Goal: Transaction & Acquisition: Purchase product/service

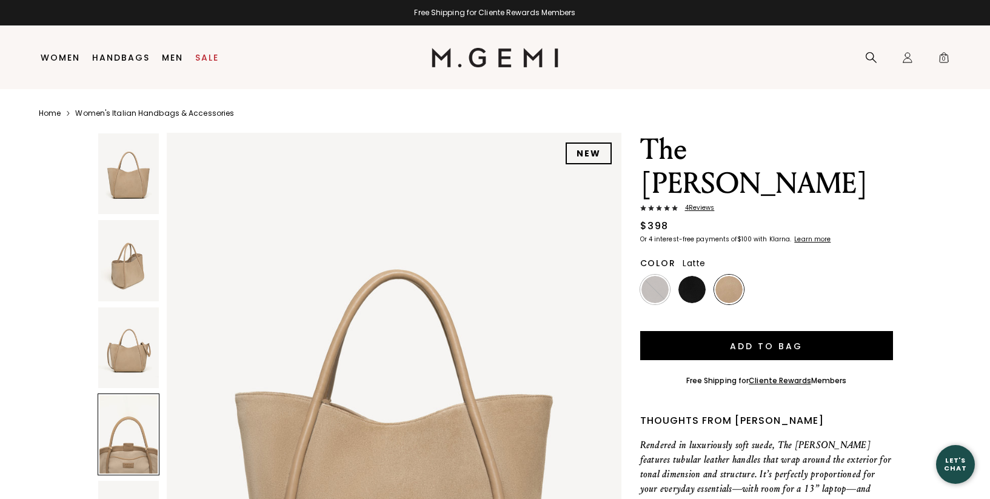
scroll to position [1856, 0]
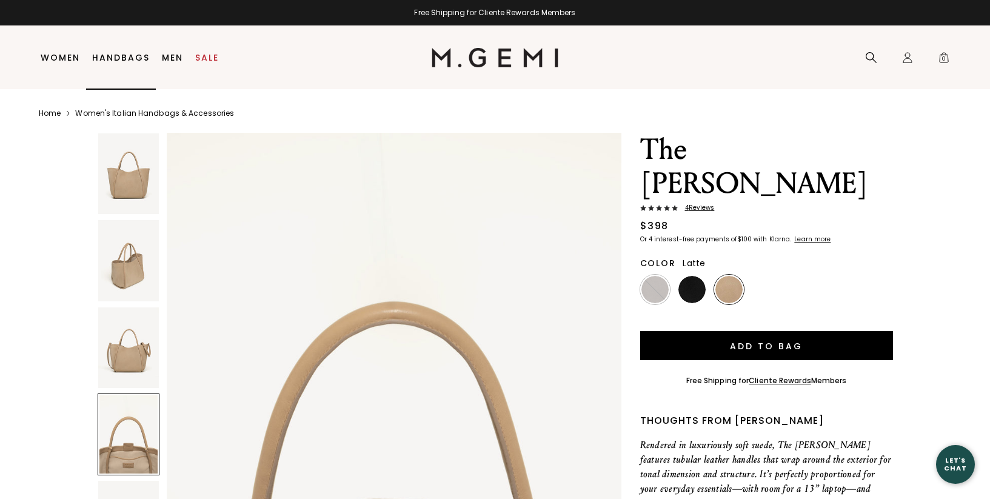
click at [123, 56] on link "Handbags" at bounding box center [121, 58] width 58 height 10
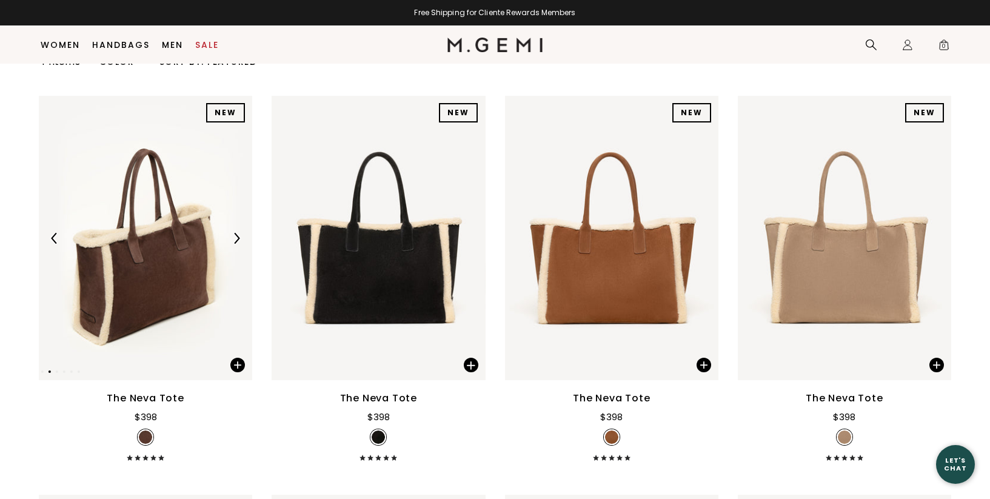
scroll to position [146, 0]
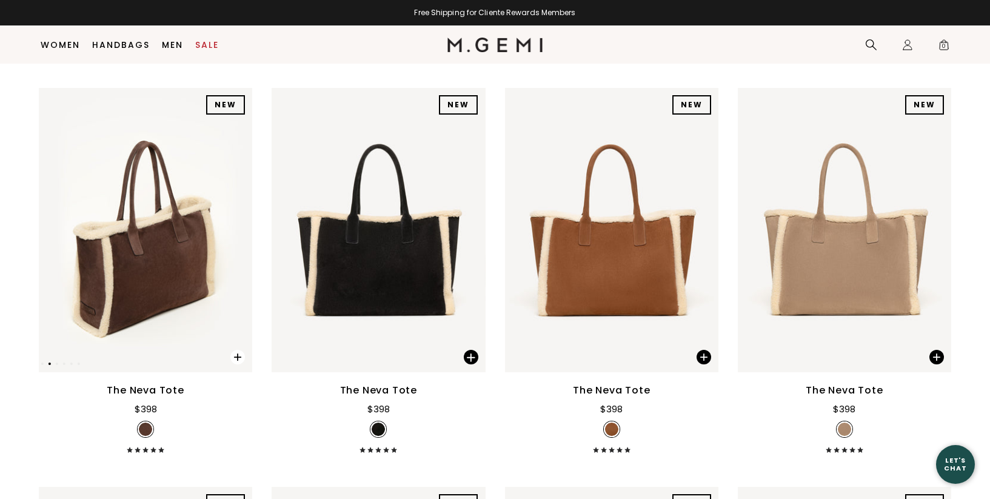
click at [237, 357] on span at bounding box center [237, 357] width 15 height 15
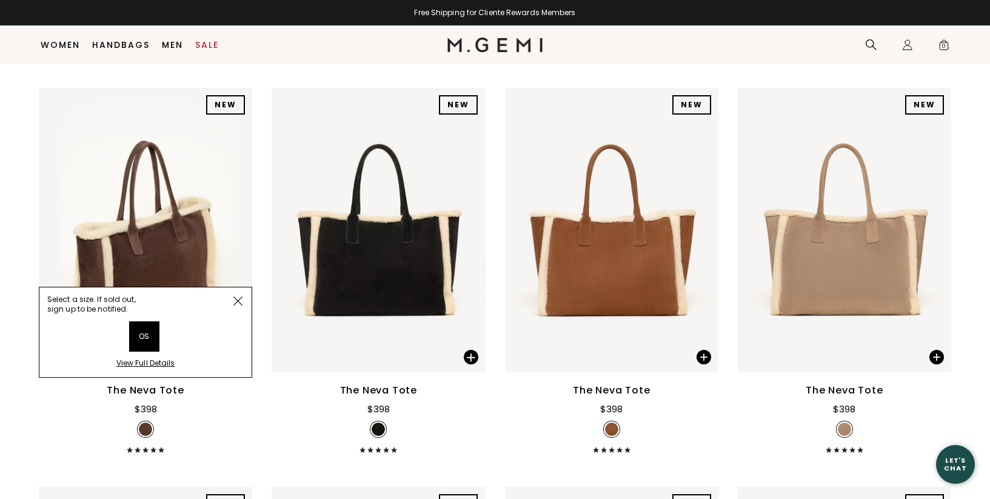
click at [143, 341] on li "OS" at bounding box center [144, 336] width 29 height 29
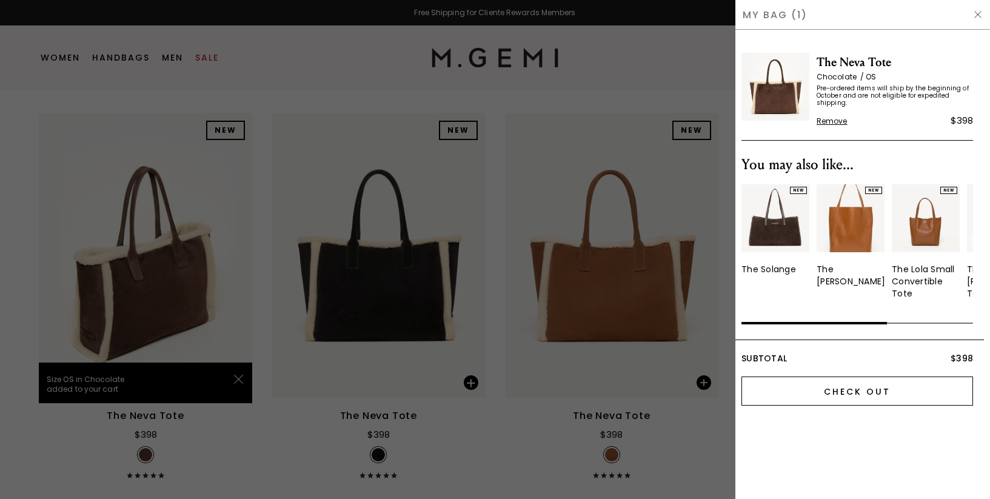
scroll to position [0, 0]
click at [842, 387] on input "Check Out" at bounding box center [858, 391] width 232 height 29
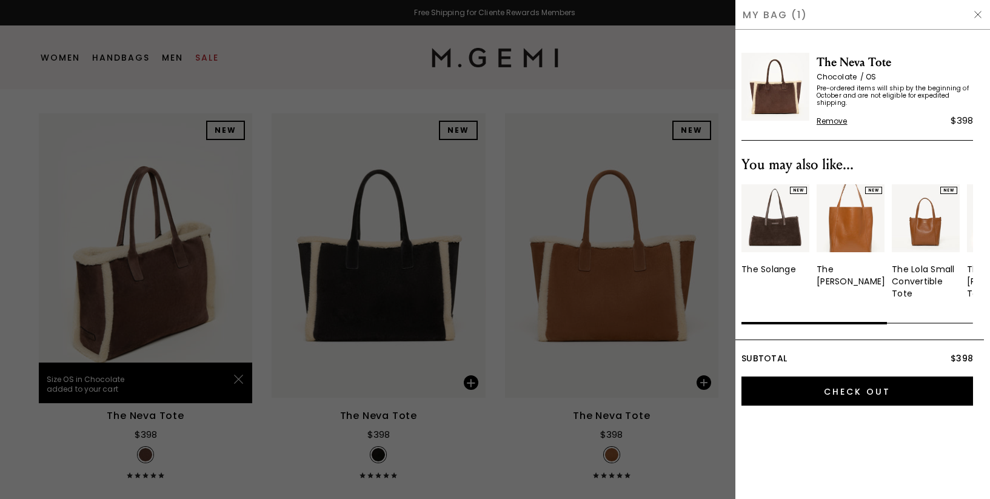
click at [976, 15] on img at bounding box center [978, 15] width 10 height 10
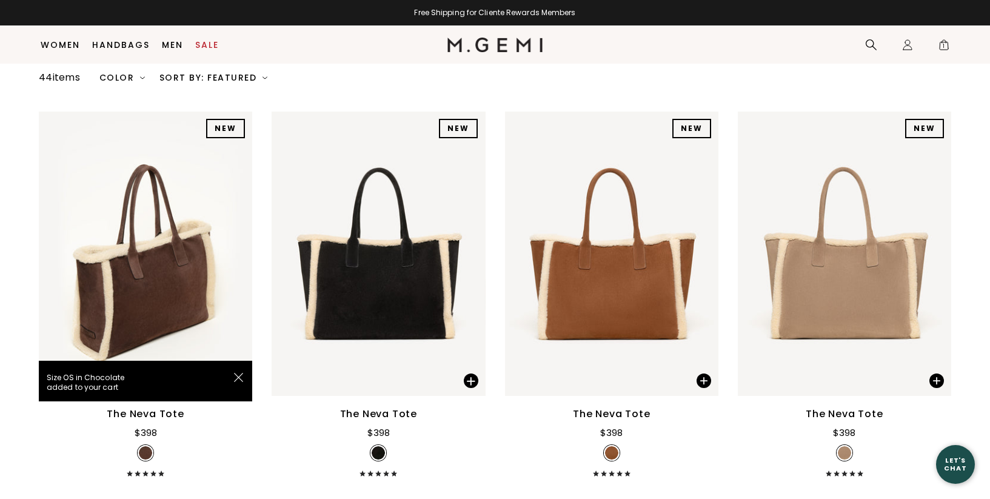
scroll to position [121, 0]
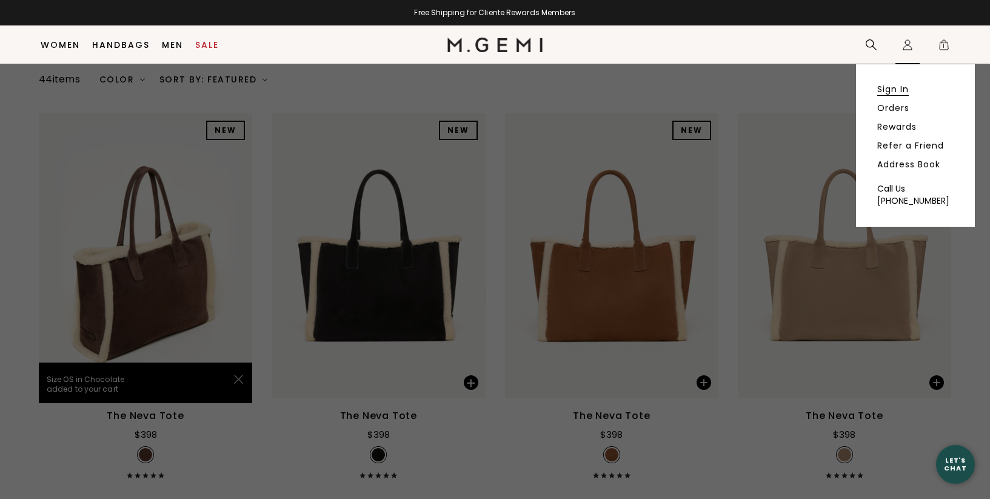
click at [906, 92] on link "Sign In" at bounding box center [894, 89] width 32 height 11
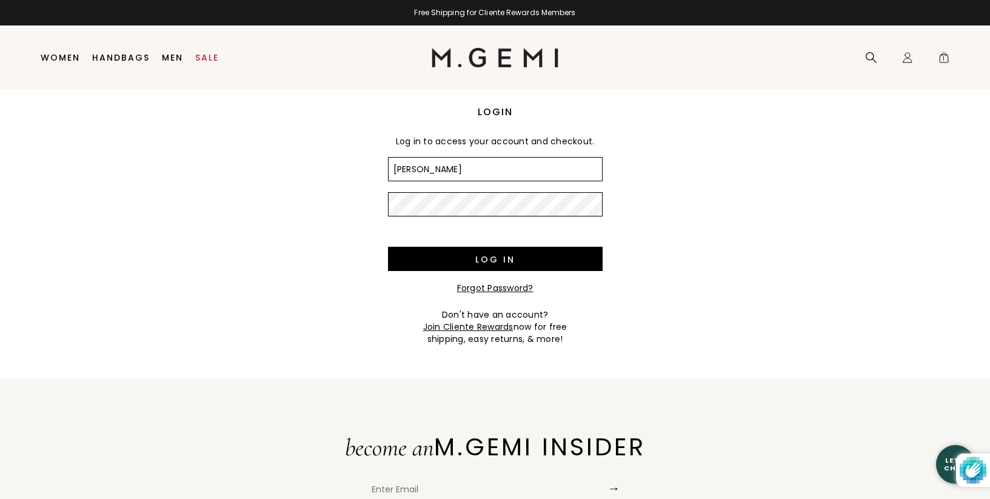
type input "[EMAIL_ADDRESS][DOMAIN_NAME]"
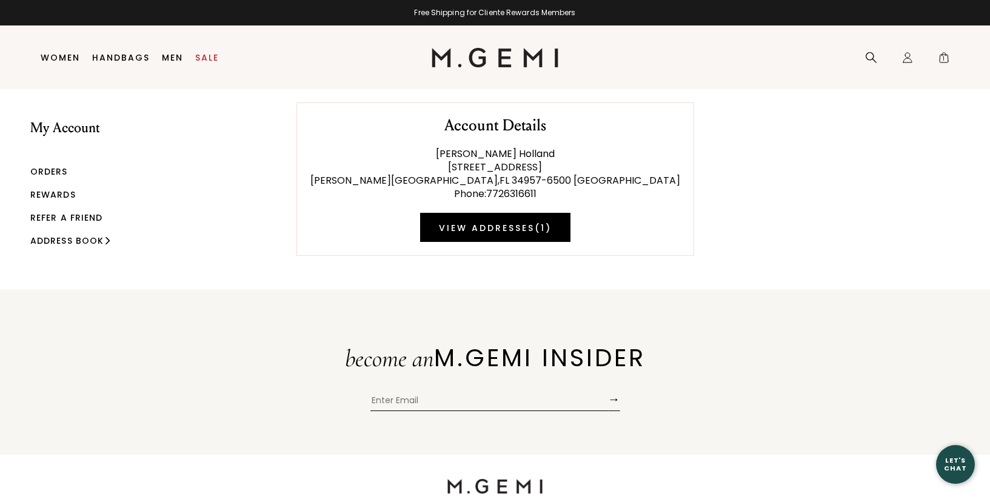
click at [42, 193] on link "Rewards" at bounding box center [52, 195] width 45 height 12
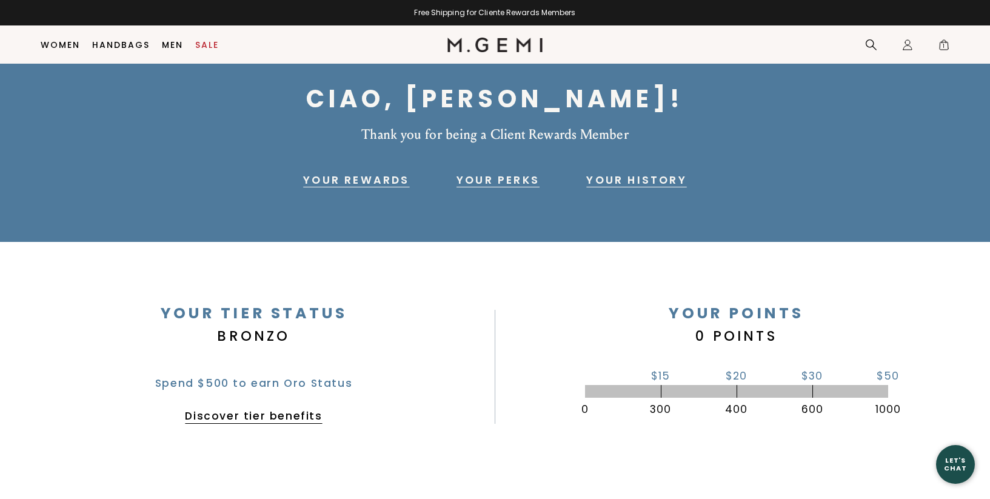
scroll to position [42, 0]
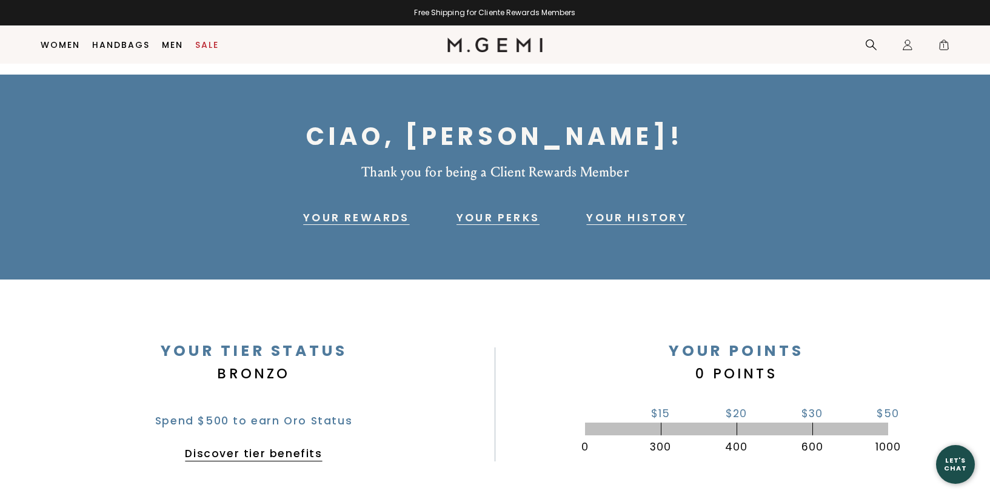
click at [623, 216] on link "Your History" at bounding box center [636, 217] width 100 height 15
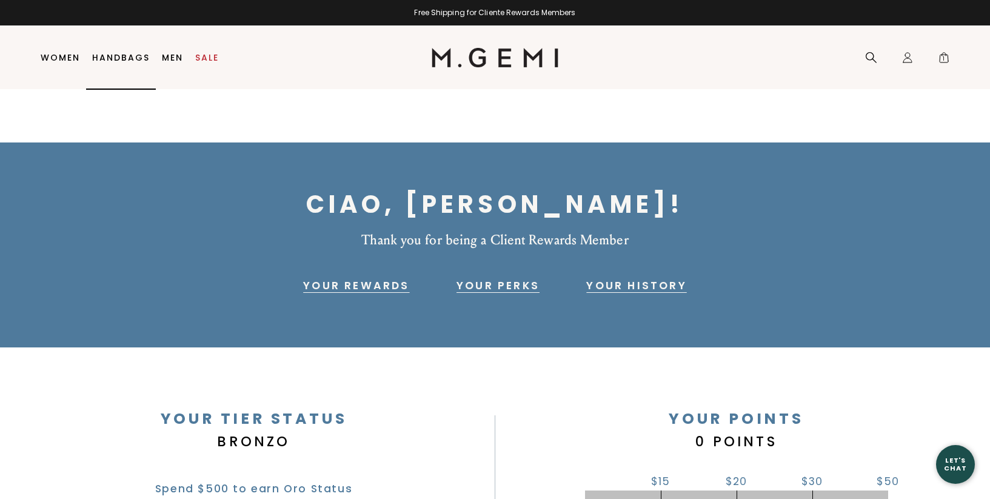
click at [110, 56] on link "Handbags" at bounding box center [121, 58] width 58 height 10
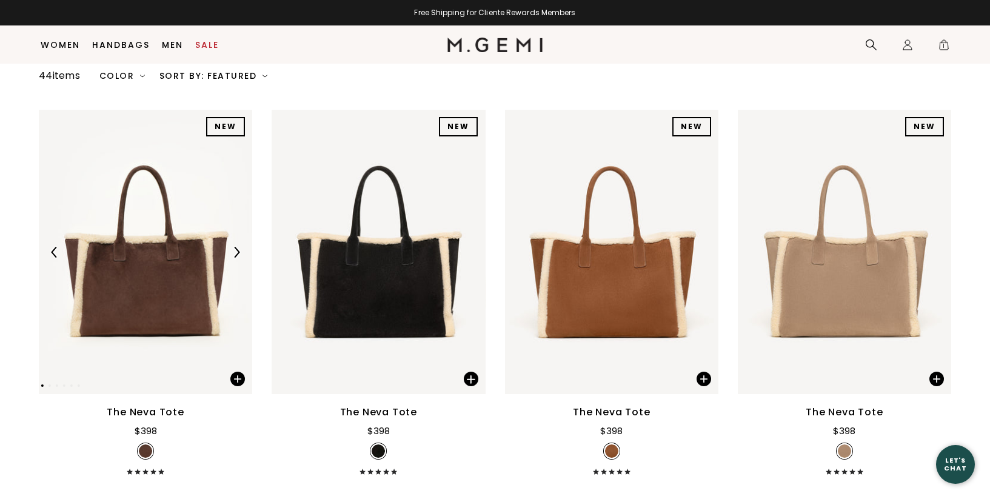
scroll to position [129, 0]
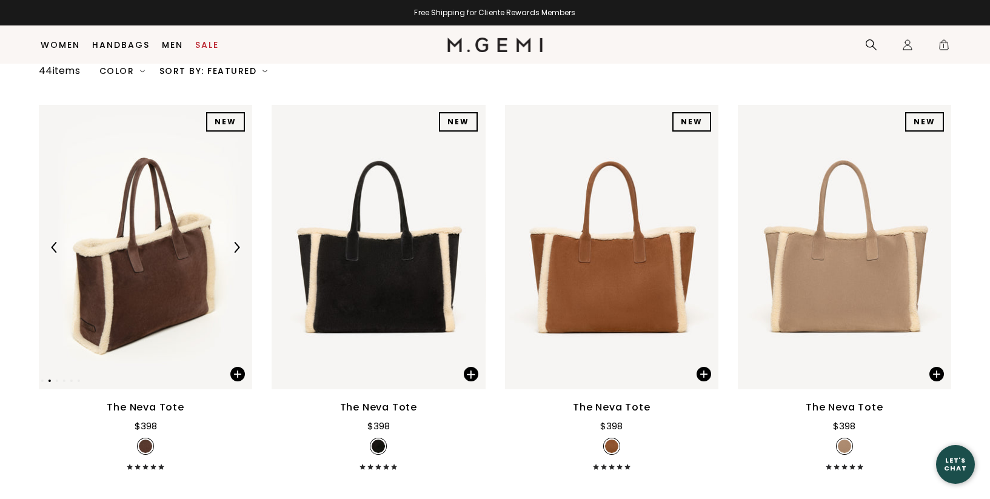
click at [232, 246] on img at bounding box center [236, 247] width 11 height 11
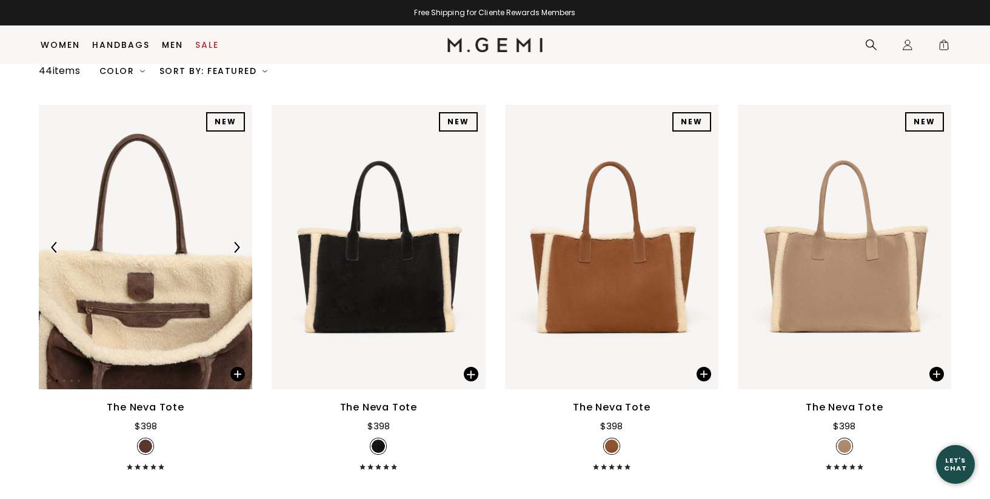
click at [233, 246] on img at bounding box center [236, 247] width 11 height 11
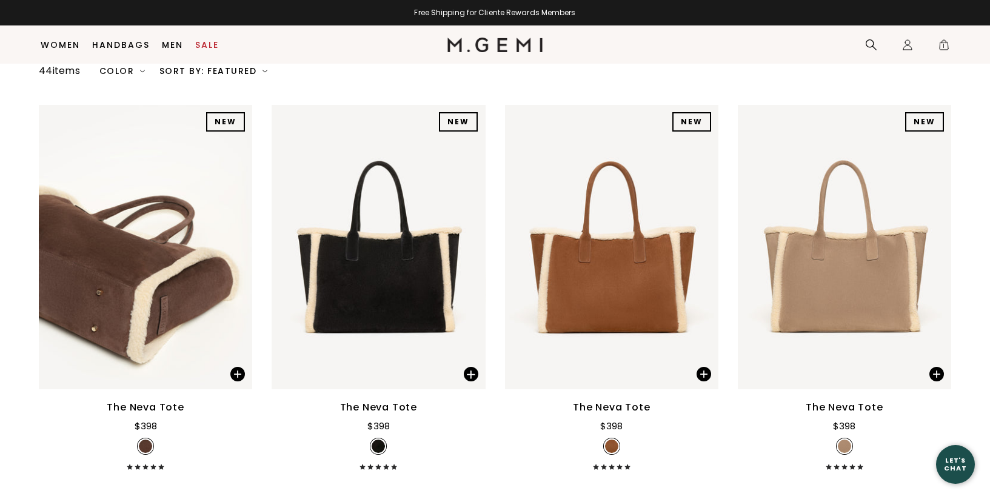
click at [150, 404] on div "The Neva Tote" at bounding box center [145, 407] width 77 height 15
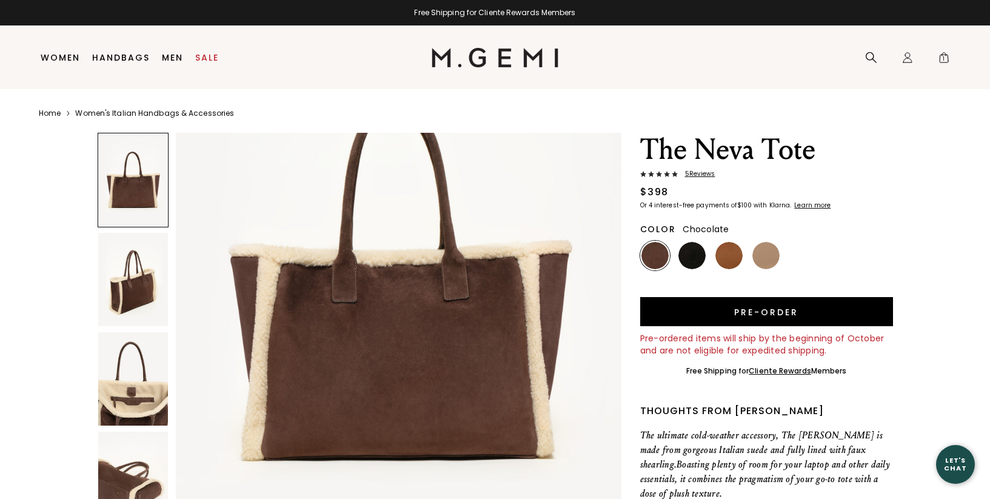
scroll to position [147, 0]
click at [696, 255] on img at bounding box center [692, 255] width 27 height 27
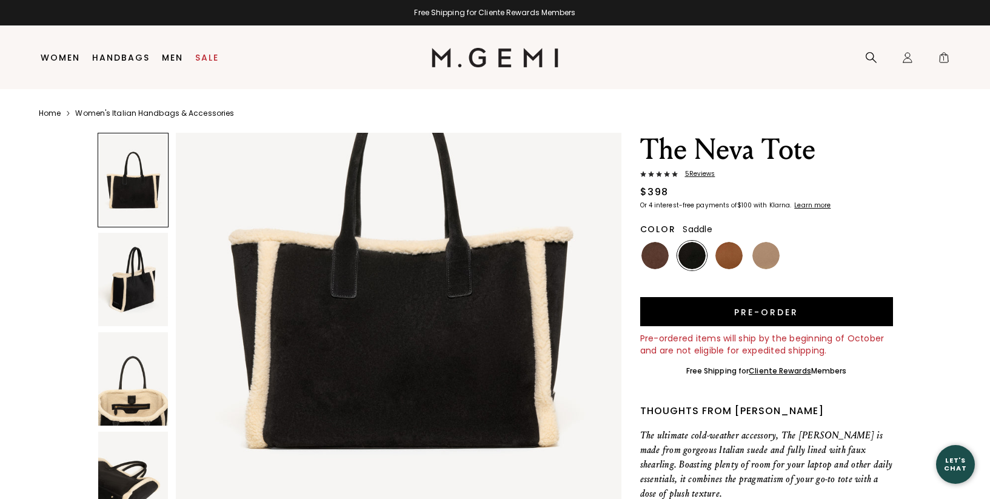
scroll to position [158, 0]
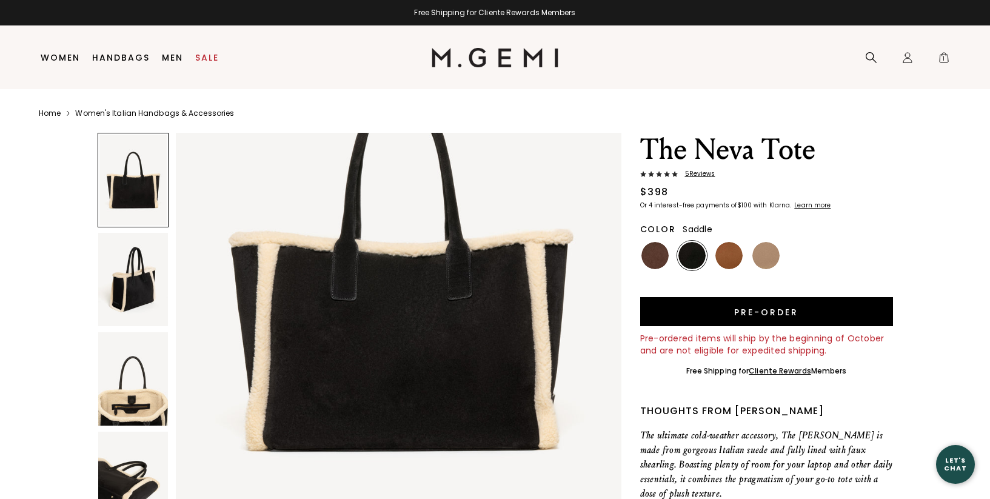
click at [739, 259] on img at bounding box center [729, 255] width 27 height 27
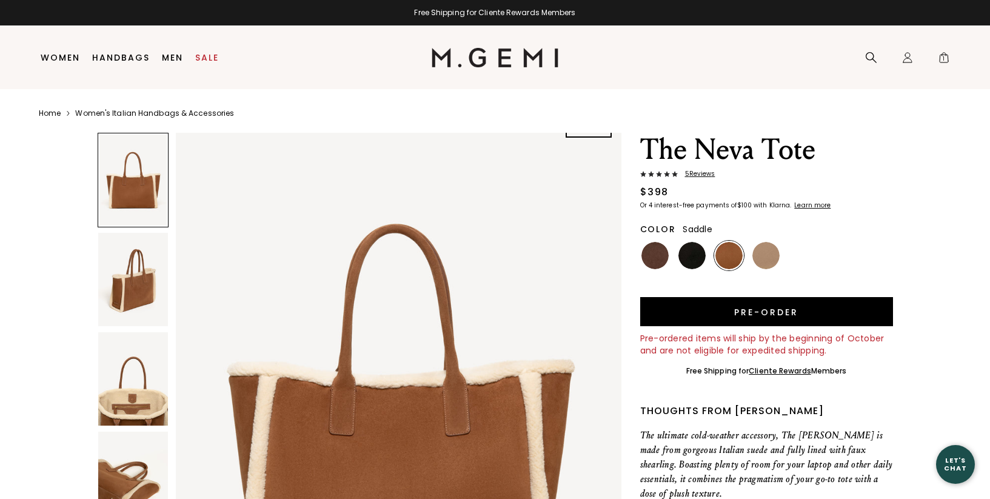
scroll to position [28, 0]
click at [764, 255] on img at bounding box center [766, 255] width 27 height 27
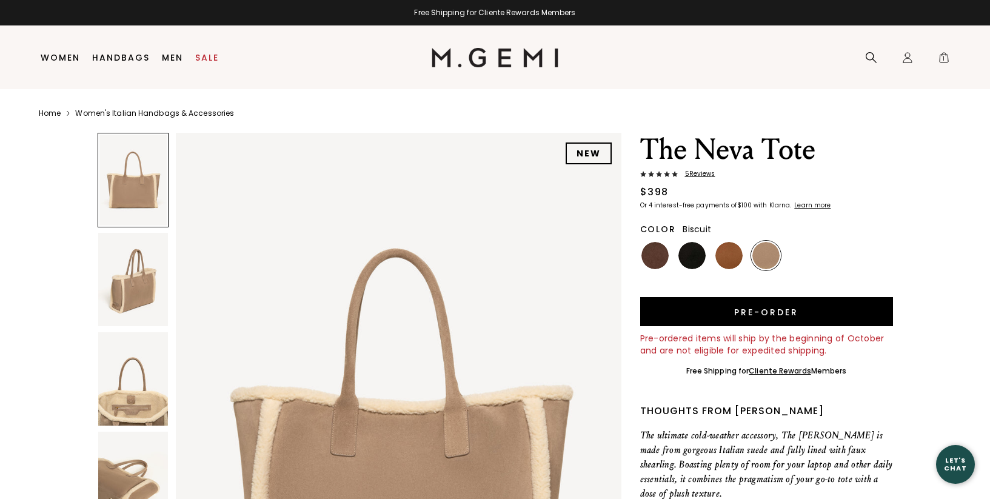
click at [703, 176] on span "5 Review s" at bounding box center [697, 173] width 38 height 7
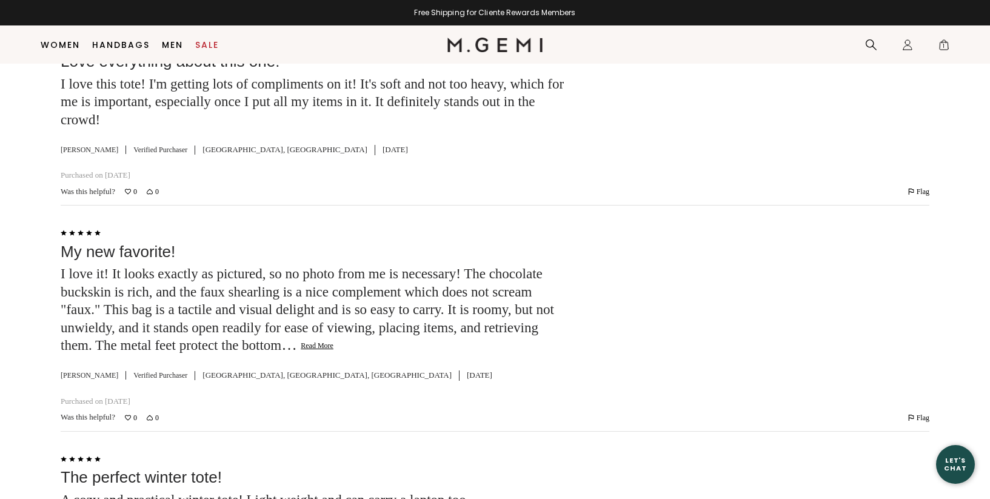
scroll to position [2409, 0]
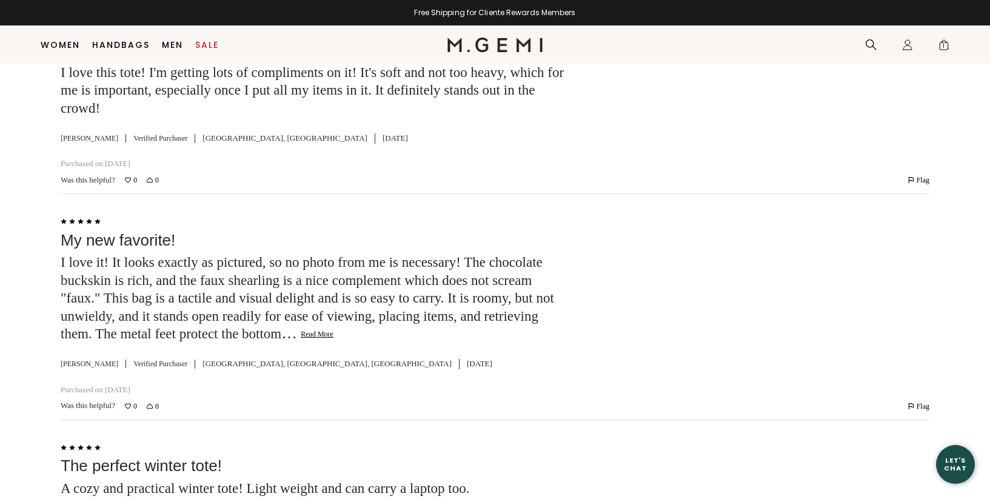
click at [334, 330] on button "Read More" at bounding box center [317, 335] width 33 height 10
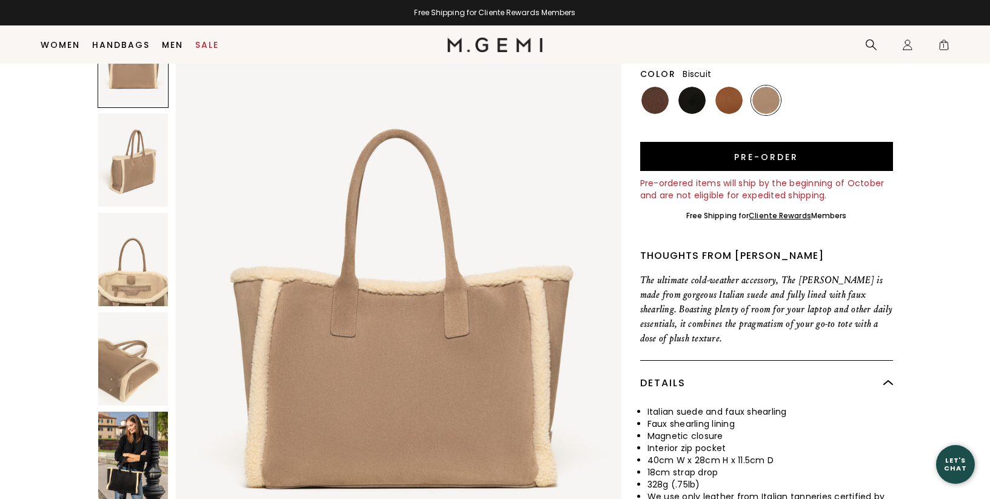
scroll to position [0, 0]
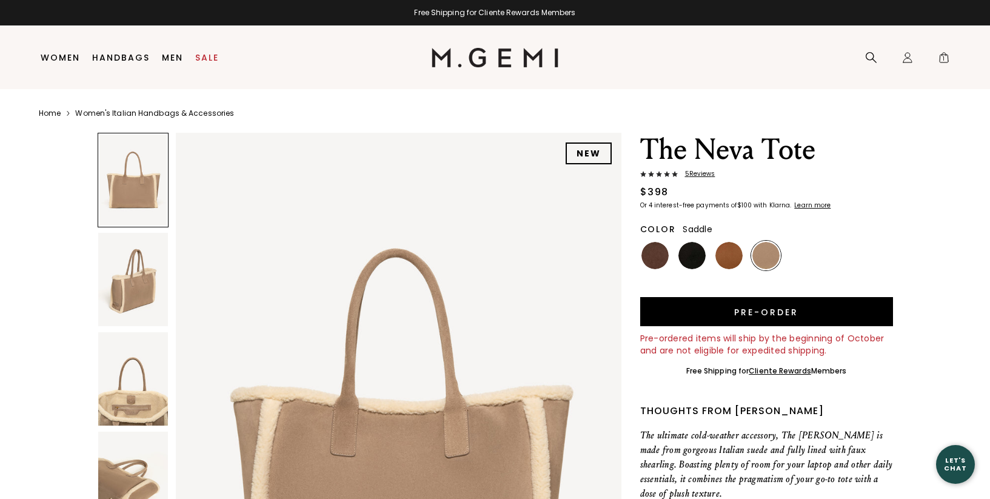
click at [730, 255] on img at bounding box center [729, 255] width 27 height 27
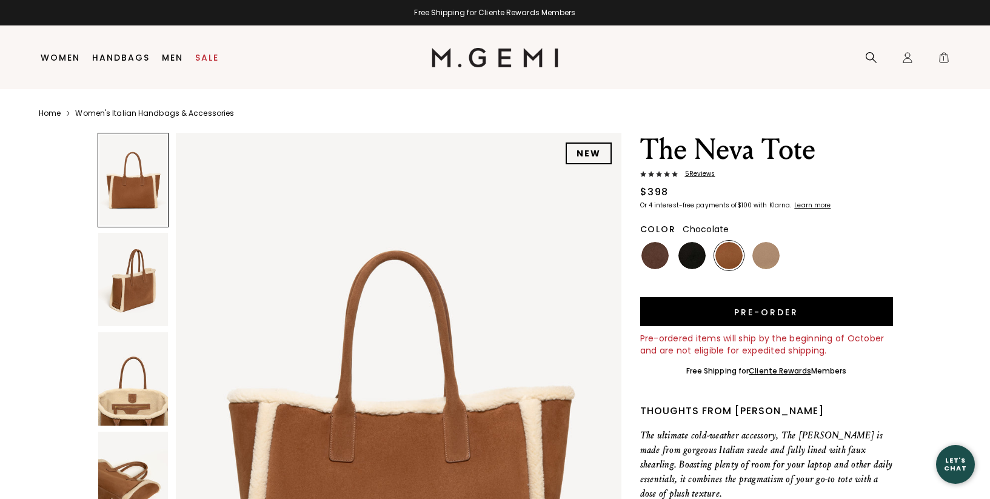
click at [653, 256] on img at bounding box center [655, 255] width 27 height 27
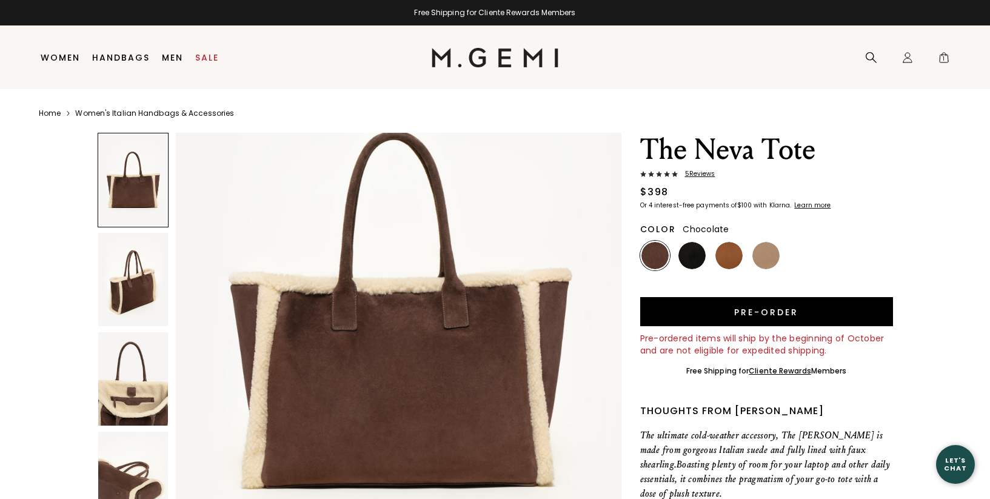
scroll to position [110, 0]
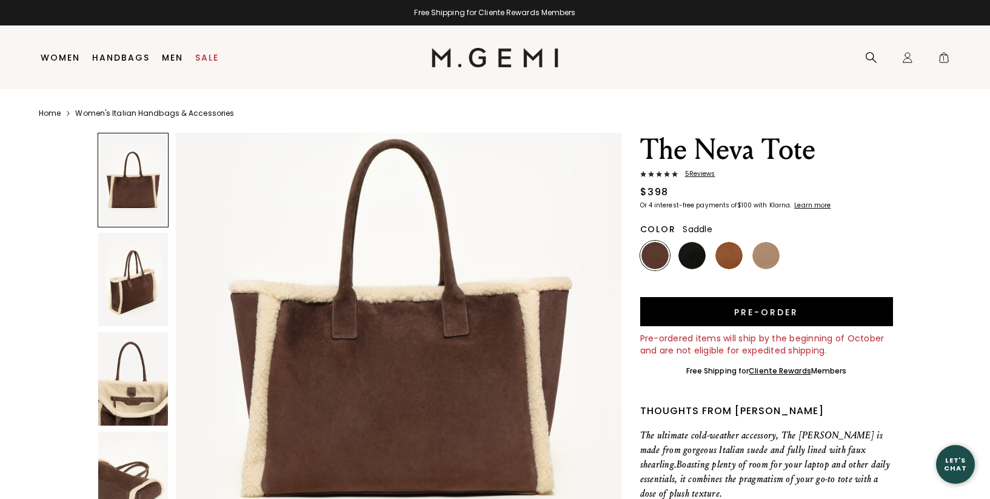
click at [728, 258] on img at bounding box center [729, 255] width 27 height 27
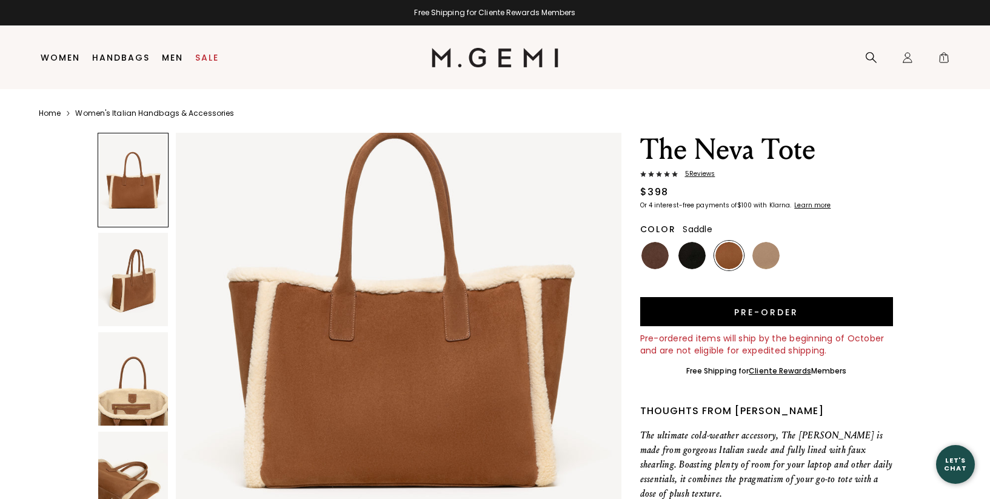
scroll to position [126, 0]
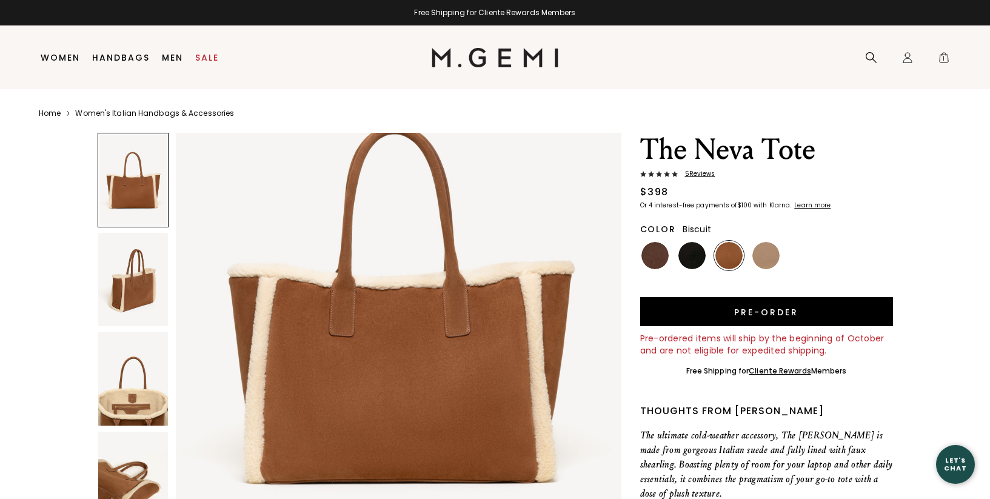
click at [774, 264] on img at bounding box center [766, 255] width 27 height 27
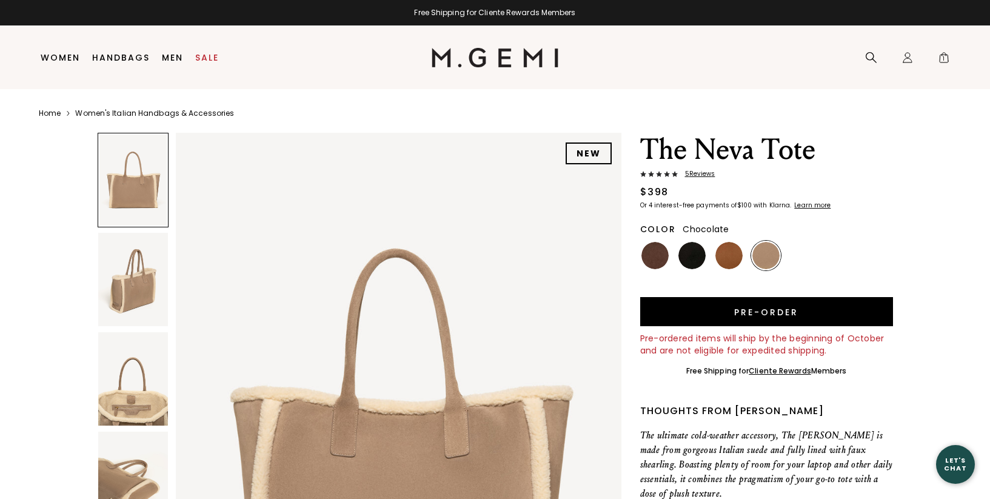
click at [659, 258] on img at bounding box center [655, 255] width 27 height 27
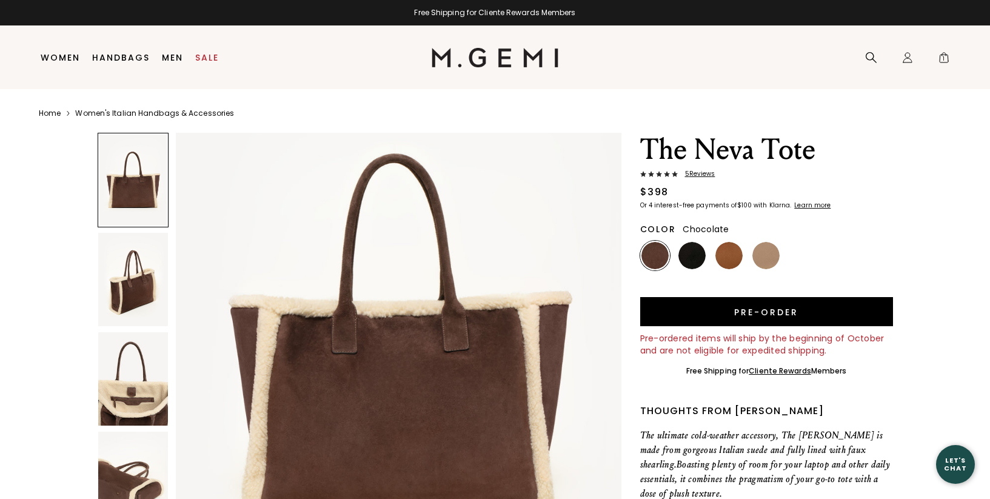
scroll to position [102, 0]
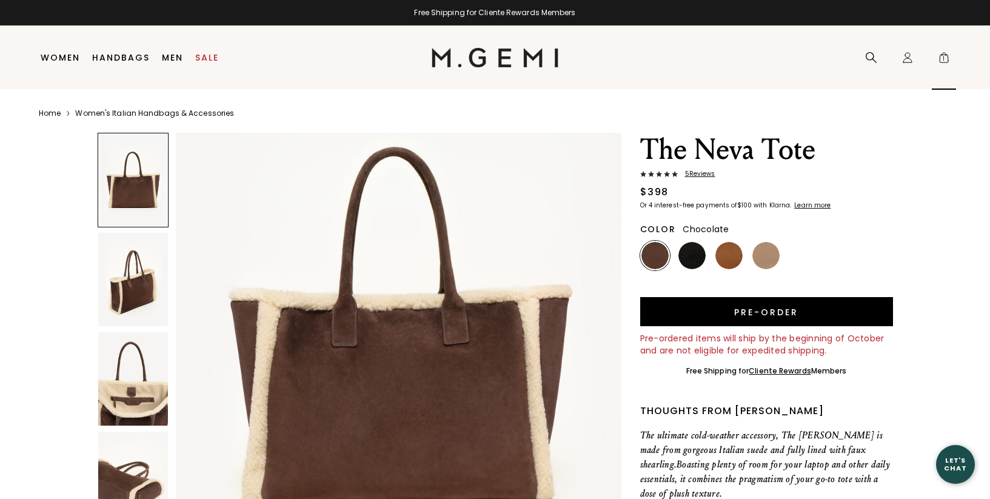
click at [939, 57] on span "1" at bounding box center [944, 60] width 12 height 12
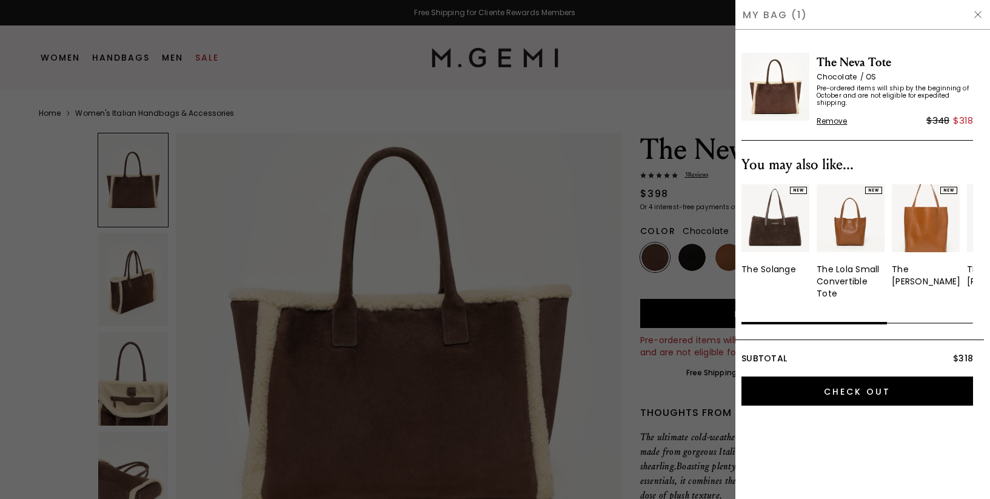
scroll to position [0, 0]
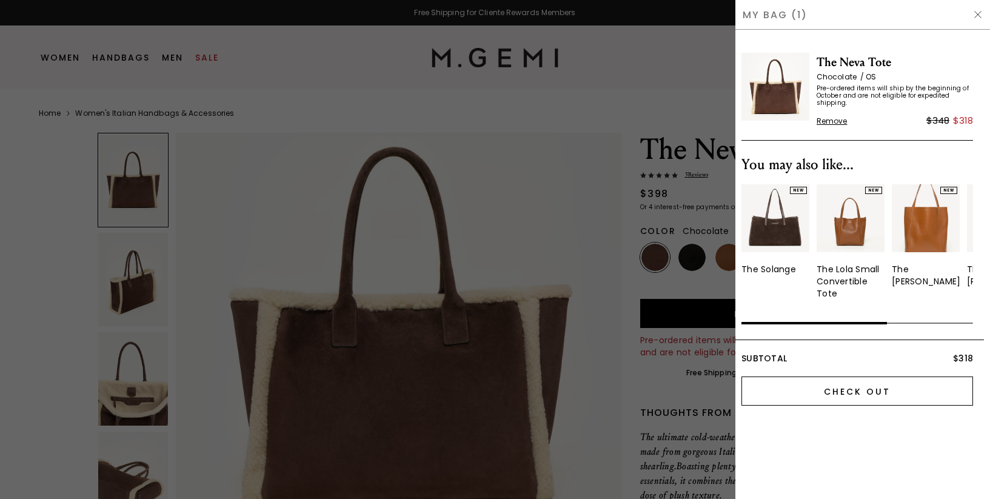
click at [835, 394] on input "Check Out" at bounding box center [858, 391] width 232 height 29
